Goal: Share content: Distribute website content to other platforms or users

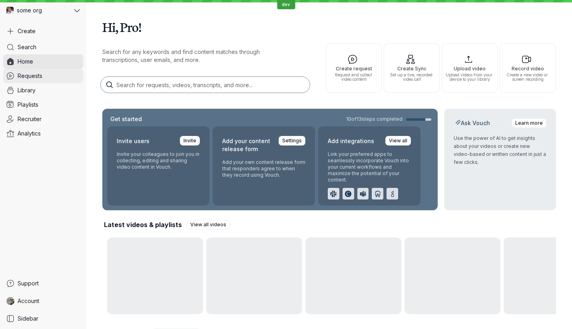
click at [52, 78] on link "Requests" at bounding box center [43, 76] width 80 height 14
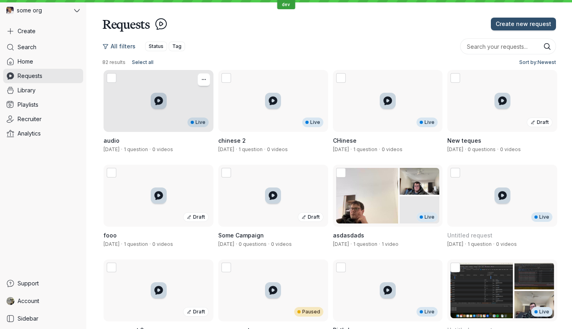
click at [156, 119] on div "Live" at bounding box center [159, 101] width 110 height 62
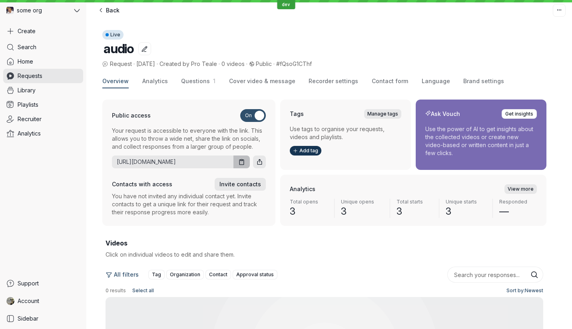
click at [237, 168] on button "Copy URL" at bounding box center [242, 162] width 16 height 13
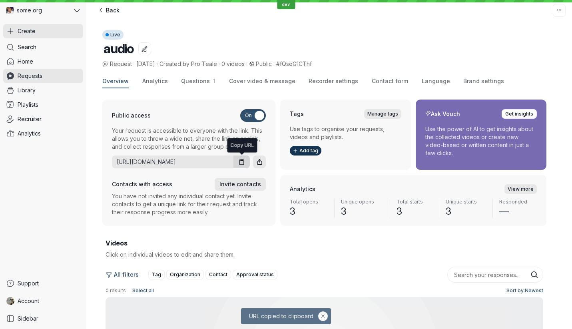
click at [39, 30] on button "Create" at bounding box center [43, 31] width 80 height 14
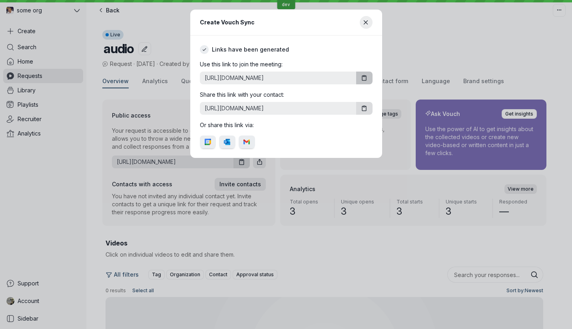
click at [360, 76] on button "Copy URL" at bounding box center [364, 78] width 16 height 13
